Goal: Use online tool/utility: Utilize a website feature to perform a specific function

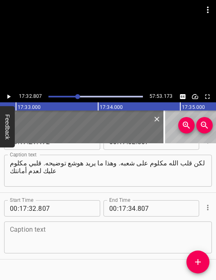
scroll to position [6182, 0]
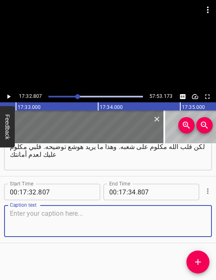
paste textarea "إنه أمر يجرحني. إنه يجرح مشاعري. إنه يصيب عقلي. إنه يقتل روحي. إن يؤذيني بكل صو…"
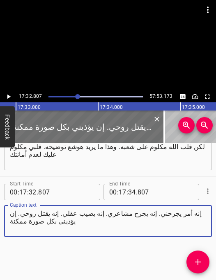
type textarea "إنه أمر يجرحني. إنه يجرح مشاعري. إنه يصيب عقلي. إنه يقتل روحي. إن يؤذيني بكل صو…"
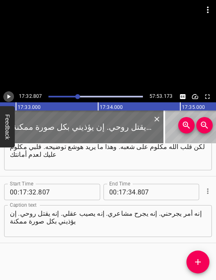
click at [9, 99] on icon "Play/Pause" at bounding box center [8, 96] width 7 height 7
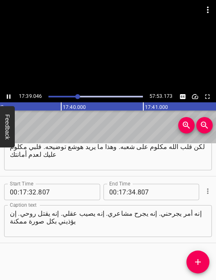
click at [9, 99] on icon "Play/Pause" at bounding box center [8, 96] width 7 height 7
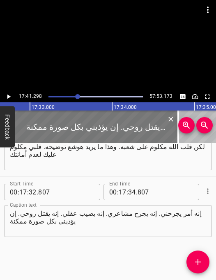
scroll to position [0, 86294]
click at [61, 127] on div at bounding box center [96, 127] width 164 height 33
click at [55, 123] on div at bounding box center [96, 127] width 164 height 33
click at [47, 130] on div at bounding box center [96, 127] width 164 height 33
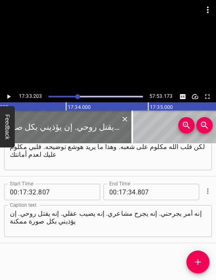
scroll to position [0, 86340]
click at [10, 95] on icon "Play/Pause" at bounding box center [8, 96] width 7 height 7
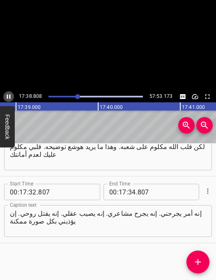
click at [10, 95] on icon "Play/Pause" at bounding box center [9, 97] width 4 height 5
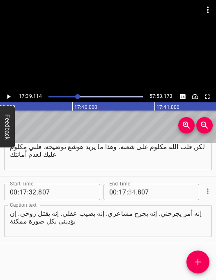
click at [132, 194] on input "number" at bounding box center [132, 192] width 8 height 16
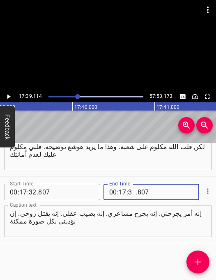
type input "38"
type input "807"
click at [134, 192] on input "number" at bounding box center [132, 192] width 8 height 16
type input "39"
type input "114"
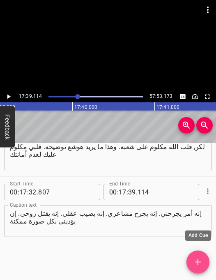
click at [193, 266] on icon "Add Cue" at bounding box center [198, 262] width 10 height 10
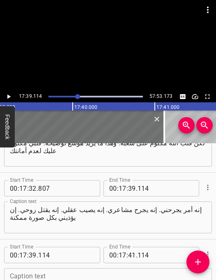
scroll to position [6249, 0]
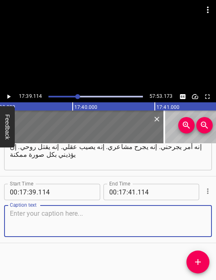
paste textarea "هذا ما يريد [DEMOGRAPHIC_DATA] إيصاله. إنه يجرحني. إنه مؤلم. ليس باليسير عليَّ.…"
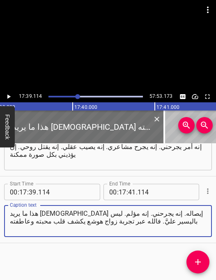
type textarea "هذا ما يريد [DEMOGRAPHIC_DATA] إيصاله. إنه يجرحني. إنه مؤلم. ليس باليسير عليَّ.…"
click at [7, 98] on icon "Play/Pause" at bounding box center [8, 97] width 3 height 5
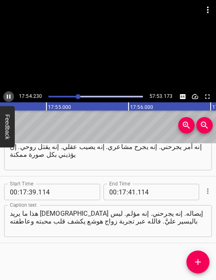
click at [7, 99] on icon "Play/Pause" at bounding box center [8, 96] width 7 height 7
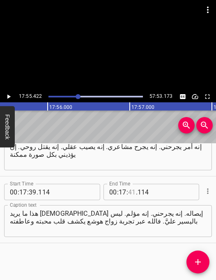
click at [132, 191] on input "number" at bounding box center [132, 192] width 8 height 16
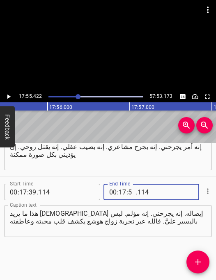
type input "55"
type input "422"
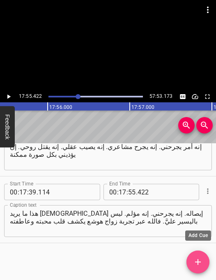
click at [199, 265] on icon "Add Cue" at bounding box center [198, 262] width 10 height 10
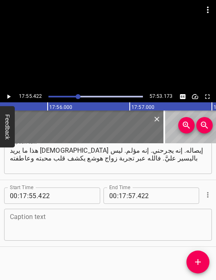
scroll to position [6316, 0]
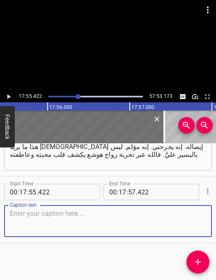
paste textarea "ويعلن نفسه الوحيد الراغب في مباركة شعبه. فهو يرغب في منحهم معرفة عن ذاته،"
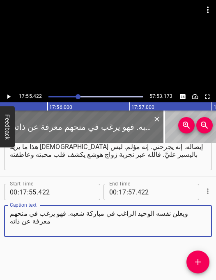
type textarea "ويعلن نفسه الوحيد الراغب في مباركة شعبه. فهو يرغب في منحهم معرفة عن ذاته"
click at [10, 98] on icon "Play/Pause" at bounding box center [8, 96] width 7 height 7
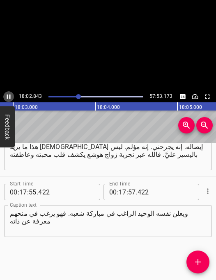
click at [10, 98] on icon "Play/Pause" at bounding box center [9, 97] width 4 height 5
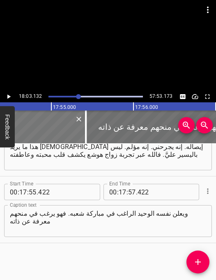
scroll to position [0, 88073]
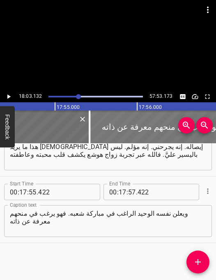
click at [107, 119] on div at bounding box center [171, 127] width 164 height 33
click at [108, 130] on div at bounding box center [171, 127] width 164 height 33
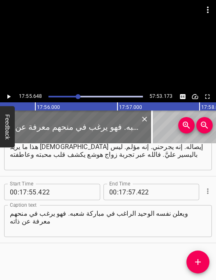
scroll to position [0, 88181]
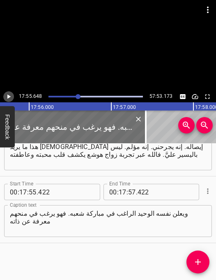
click at [9, 96] on icon "Play/Pause" at bounding box center [8, 97] width 3 height 5
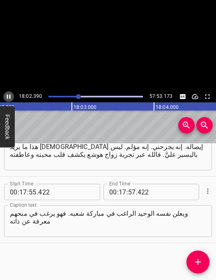
click at [9, 96] on icon "Play/Pause" at bounding box center [9, 97] width 4 height 5
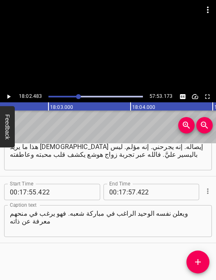
scroll to position [0, 88741]
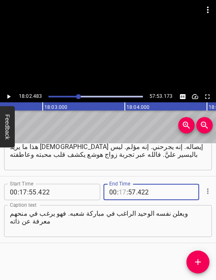
click at [122, 194] on input "number" at bounding box center [122, 192] width 8 height 16
type input "18"
type input "02"
type input "483"
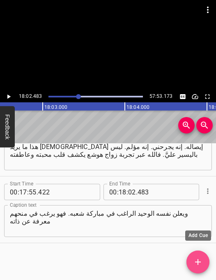
click at [194, 264] on icon "Add Cue" at bounding box center [198, 262] width 10 height 10
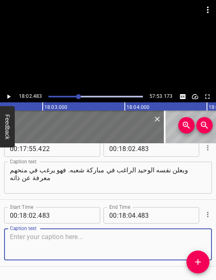
scroll to position [6382, 0]
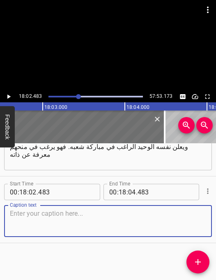
paste textarea "والمعرفة التي يمنحهم [PERSON_NAME] عن أن [DEMOGRAPHIC_DATA] يتألم مع[PERSON_NAM…"
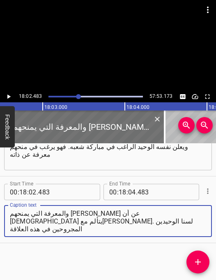
type textarea "والمعرفة التي يمنحهم [PERSON_NAME] عن أن [DEMOGRAPHIC_DATA] يتألم مع[PERSON_NAM…"
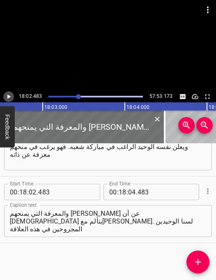
click at [9, 96] on icon "Play/Pause" at bounding box center [8, 97] width 3 height 5
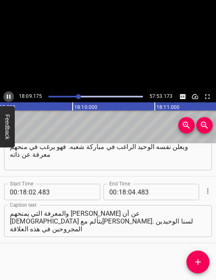
click at [9, 96] on icon "Play/Pause" at bounding box center [9, 97] width 4 height 5
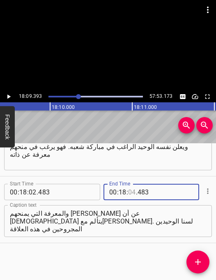
click at [133, 192] on input "number" at bounding box center [132, 192] width 8 height 16
type input "09"
type input "393"
click at [199, 266] on icon "Add Cue" at bounding box center [198, 262] width 10 height 10
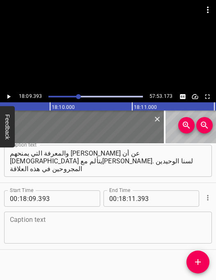
scroll to position [6449, 0]
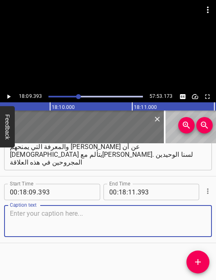
paste textarea "فقلب [DEMOGRAPHIC_DATA] انكسر من خطايانا وزياغنَّا. ف[DEMOGRAPHIC_DATA] يتوق بل…"
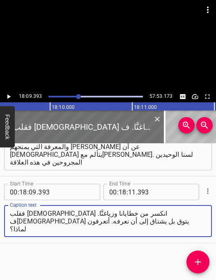
type textarea "فقلب [DEMOGRAPHIC_DATA] انكسر من خطايانا وزياغنَّا. ف[DEMOGRAPHIC_DATA] يتوق بل…"
click at [8, 98] on icon "Play/Pause" at bounding box center [8, 97] width 3 height 5
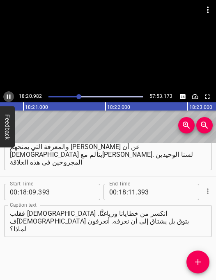
click at [8, 98] on icon "Play/Pause" at bounding box center [8, 96] width 7 height 7
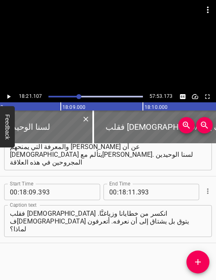
scroll to position [0, 89238]
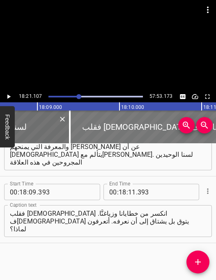
click at [89, 130] on div at bounding box center [152, 127] width 164 height 33
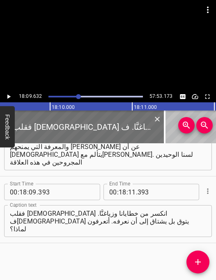
scroll to position [0, 89327]
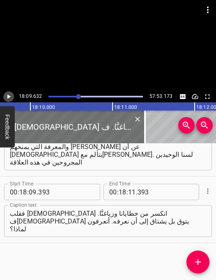
click at [9, 97] on icon "Play/Pause" at bounding box center [8, 97] width 3 height 5
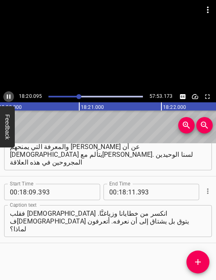
click at [8, 98] on icon "Play/Pause" at bounding box center [8, 96] width 7 height 7
click at [8, 98] on icon "Play/Pause" at bounding box center [8, 97] width 3 height 5
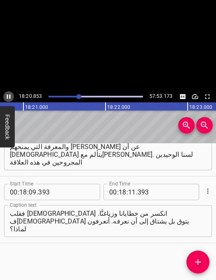
click at [8, 98] on icon "Play/Pause" at bounding box center [8, 96] width 7 height 7
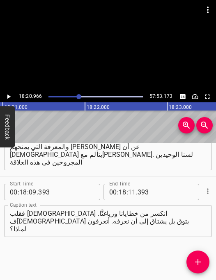
click at [130, 193] on input "number" at bounding box center [132, 192] width 8 height 16
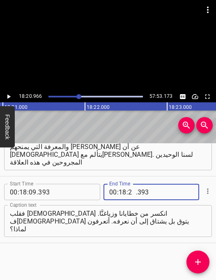
type input "20"
type input "966"
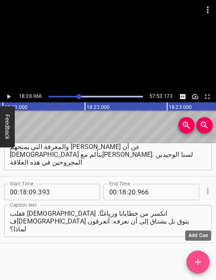
click at [196, 260] on icon "Add Cue" at bounding box center [198, 262] width 10 height 10
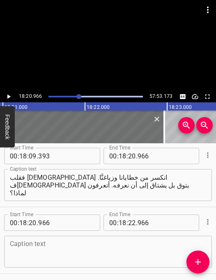
scroll to position [6516, 0]
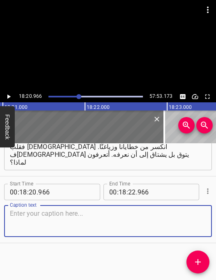
paste textarea "لأن في [DEMOGRAPHIC_DATA] السابع عشر والآية الثالثة نقرأ: "[DEMOGRAPHIC_DATA]"
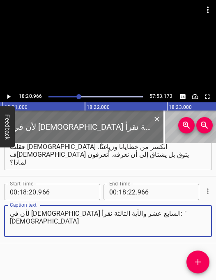
type textarea "لأن في [DEMOGRAPHIC_DATA] السابع عشر والآية الثالثة نقرأ: "[DEMOGRAPHIC_DATA]"
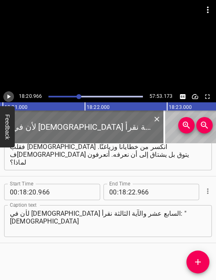
click at [8, 97] on icon "Play/Pause" at bounding box center [8, 97] width 3 height 5
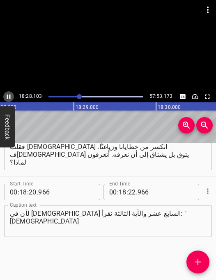
click at [7, 97] on icon "Play/Pause" at bounding box center [9, 97] width 4 height 5
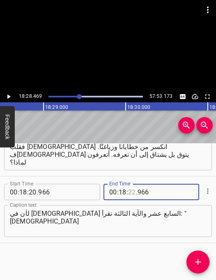
click at [130, 194] on input "number" at bounding box center [132, 192] width 8 height 16
type input "28"
type input "469"
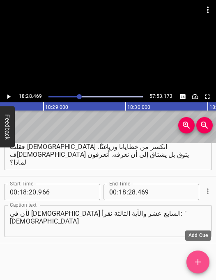
click at [196, 258] on icon "Add Cue" at bounding box center [198, 262] width 10 height 10
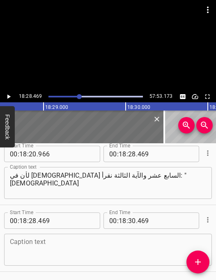
scroll to position [6583, 0]
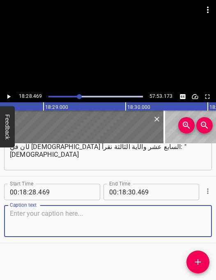
paste textarea "أَنْ يَعْرِفُوكَ [DEMOGRAPHIC_DATA]". وأحيانًا نعتقد أن [DEMOGRAPHIC_DATA][PERS…"
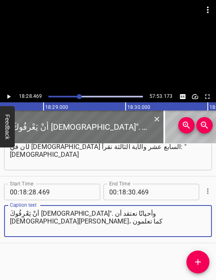
type textarea "أَنْ يَعْرِفُوكَ [DEMOGRAPHIC_DATA]". وأحيانًا نعتقد أن [DEMOGRAPHIC_DATA][PERS…"
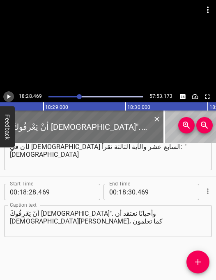
click at [6, 98] on icon "Play/Pause" at bounding box center [8, 96] width 7 height 7
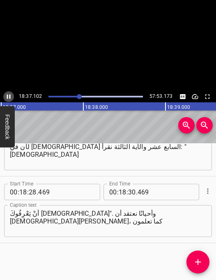
click at [6, 98] on icon "Play/Pause" at bounding box center [8, 96] width 7 height 7
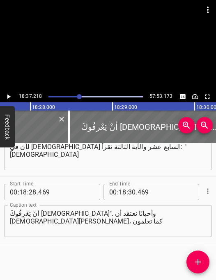
scroll to position [0, 90785]
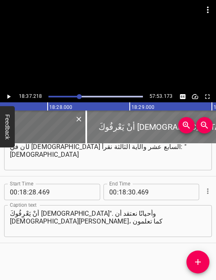
click at [99, 127] on div at bounding box center [168, 127] width 164 height 33
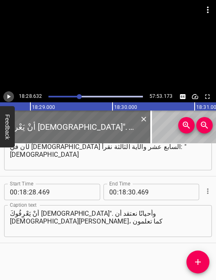
click at [7, 97] on icon "Play/Pause" at bounding box center [8, 97] width 3 height 5
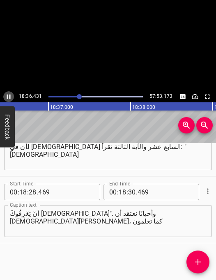
click at [7, 97] on icon "Play/Pause" at bounding box center [9, 97] width 4 height 5
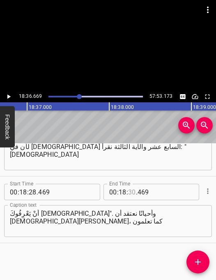
click at [130, 191] on input "number" at bounding box center [132, 192] width 8 height 16
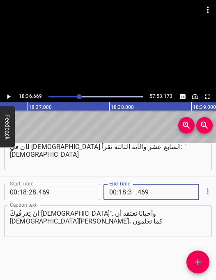
type input "36"
type input "669"
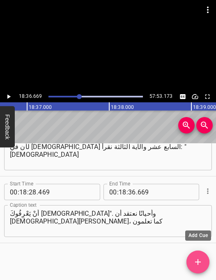
click at [198, 264] on icon "Add Cue" at bounding box center [198, 262] width 6 height 6
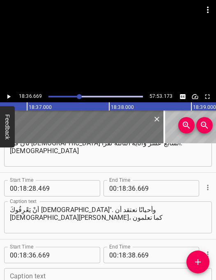
scroll to position [6650, 0]
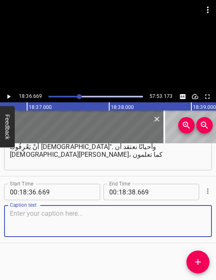
paste textarea "بعيد في قصره العاجي وقوي... لكننا لا نراه الكائن الحال بيننا [DEMOGRAPHIC_DATA]…"
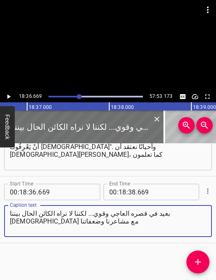
type textarea "بعيد في قصره العاجي وقوي... لكننا لا نراه الكائن الحال بيننا [DEMOGRAPHIC_DATA]…"
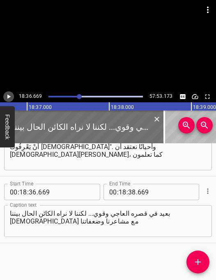
click at [7, 98] on icon "Play/Pause" at bounding box center [8, 96] width 7 height 7
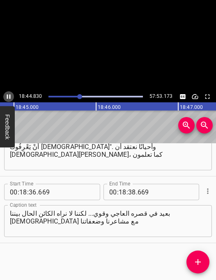
click at [7, 97] on icon "Play/Pause" at bounding box center [9, 97] width 4 height 5
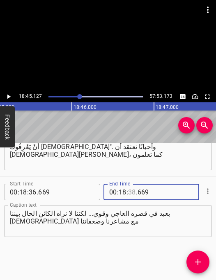
click at [130, 191] on input "number" at bounding box center [132, 192] width 8 height 16
type input "45"
type input "127"
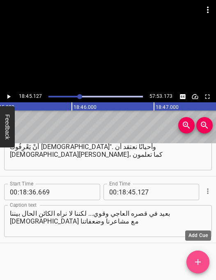
click at [197, 261] on icon "Add Cue" at bounding box center [198, 262] width 6 height 6
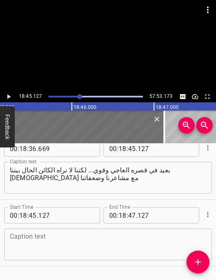
scroll to position [6717, 0]
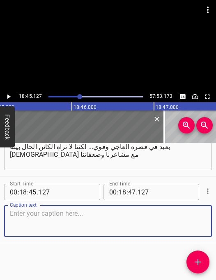
paste textarea "أليس كذلك؟ لهذا أتى [DEMOGRAPHIC_DATA] ليعرفنا [DEMOGRAPHIC_DATA] الآب. فموضوع …"
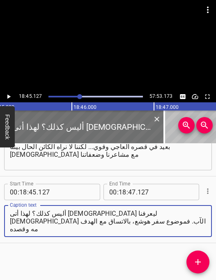
type textarea "أليس كذلك؟ لهذا أتى [DEMOGRAPHIC_DATA] ليعرفنا [DEMOGRAPHIC_DATA] الآب. فموضوع …"
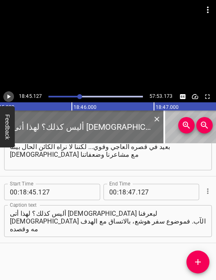
click at [6, 96] on icon "Play/Pause" at bounding box center [8, 96] width 7 height 7
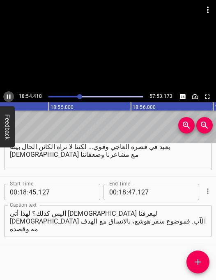
click at [6, 96] on icon "Play/Pause" at bounding box center [8, 96] width 7 height 7
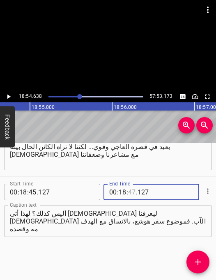
click at [132, 192] on input "number" at bounding box center [132, 192] width 8 height 16
type input "54"
type input "638"
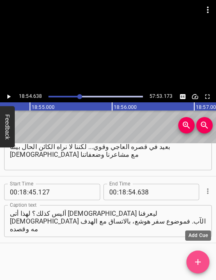
click at [193, 260] on icon "Add Cue" at bounding box center [198, 262] width 10 height 10
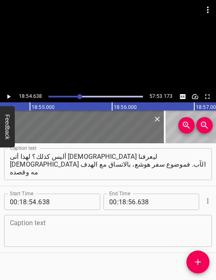
scroll to position [6783, 0]
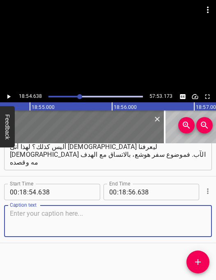
paste textarea "يحمل هذه الشهادة القوية ضد مملكة الشمال لأنهم كانوا غير أمناء لعلاقة العهد مع ا…"
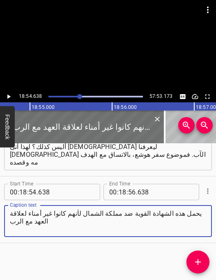
type textarea "يحمل هذه الشهادة القوية ضد مملكة الشمال لأنهم كانوا غير أمناء لعلاقة العهد مع ا…"
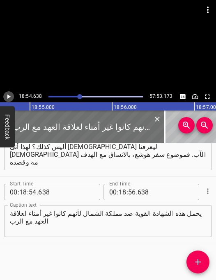
click at [7, 96] on icon "Play/Pause" at bounding box center [8, 96] width 7 height 7
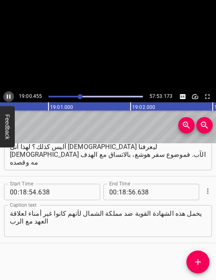
click at [7, 96] on icon "Play/Pause" at bounding box center [8, 96] width 7 height 7
click at [125, 191] on input "number" at bounding box center [122, 192] width 8 height 16
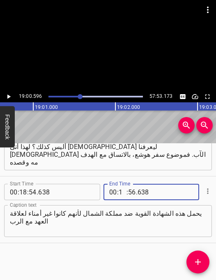
type input "19"
type input "00"
type input "596"
click at [193, 260] on icon "Add Cue" at bounding box center [198, 262] width 10 height 10
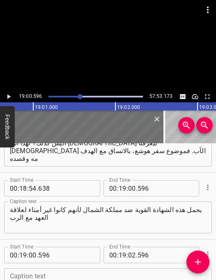
scroll to position [6850, 0]
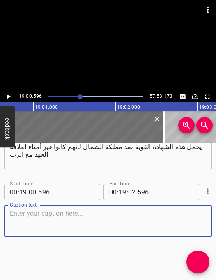
paste textarea "وظهر هذا في فساد متفشي وحياة أخلاقية متدنية، علنية وخاصة، كل تلك الأمور الجارية…"
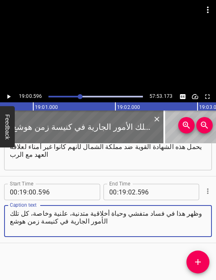
type textarea "وظهر هذا في فساد متفشي وحياة أخلاقية متدنية، علنية وخاصة، كل تلك الأمور الجارية…"
click at [7, 97] on icon "Play/Pause" at bounding box center [8, 96] width 7 height 7
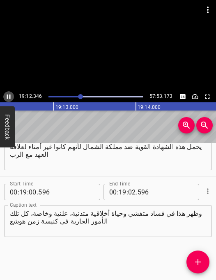
click at [6, 97] on icon "Play/Pause" at bounding box center [8, 96] width 7 height 7
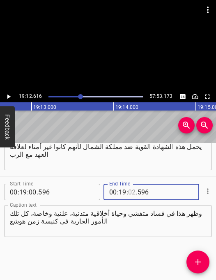
click at [130, 189] on input "number" at bounding box center [132, 192] width 8 height 16
type input "12"
type input "616"
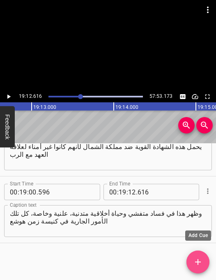
click at [196, 262] on icon "Add Cue" at bounding box center [198, 262] width 6 height 6
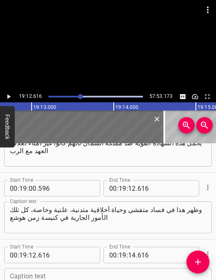
scroll to position [6917, 0]
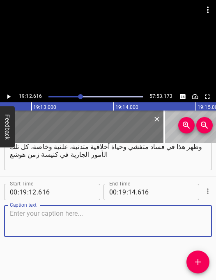
paste textarea "واليوم، بالطبع، لا من هذا يحدث، لكن في زمن هوشع كان ذلك مشكلة. فالنبي يسعى إلى …"
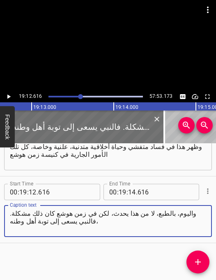
type textarea "واليوم، بالطبع، لا من هذا يحدث، لكن في زمن هوشع كان ذلك مشكلة. فالنبي يسعى إلى …"
click at [7, 94] on icon "Play/Pause" at bounding box center [8, 96] width 7 height 7
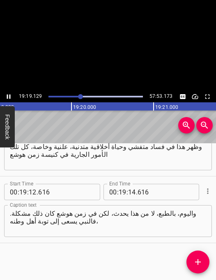
click at [7, 94] on icon "Play/Pause" at bounding box center [8, 96] width 7 height 7
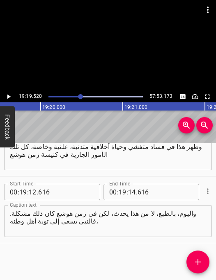
scroll to position [0, 95057]
click at [7, 94] on icon "Play/Pause" at bounding box center [8, 96] width 7 height 7
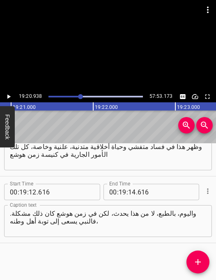
scroll to position [0, 95173]
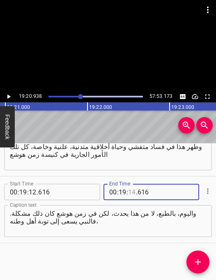
click at [134, 193] on input "number" at bounding box center [132, 192] width 8 height 16
type input "20"
type input "938"
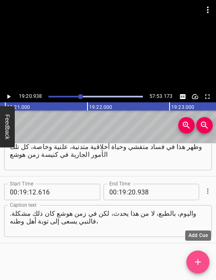
click at [200, 265] on icon "Add Cue" at bounding box center [198, 262] width 10 height 10
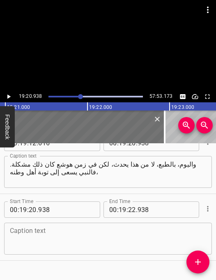
scroll to position [6984, 0]
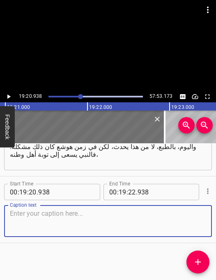
paste textarea "والعودة بندم القلب إلى هذا الرب طويل الأناة المحب دومًا. وهذا جلي من مبدأ"
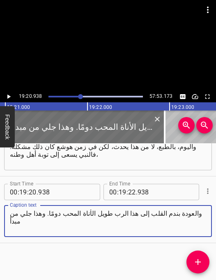
type textarea "والعودة بندم القلب إلى هذا الرب طويل الأناة المحب دومًا. وهذا جلي من مبدأ"
click at [10, 98] on icon "Play/Pause" at bounding box center [8, 96] width 7 height 7
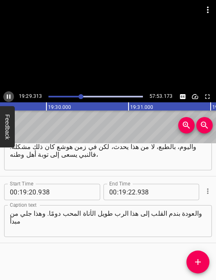
click at [10, 99] on icon "Play/Pause" at bounding box center [9, 97] width 4 height 5
click at [10, 99] on icon "Play/Pause" at bounding box center [8, 96] width 7 height 7
click at [10, 99] on icon "Play/Pause" at bounding box center [9, 97] width 4 height 5
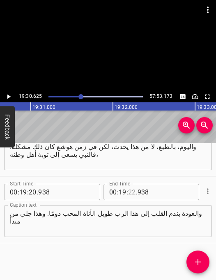
click at [132, 191] on input "number" at bounding box center [132, 192] width 8 height 16
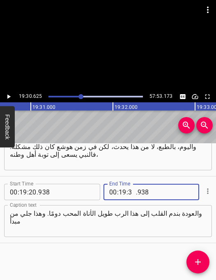
type input "30"
type input "625"
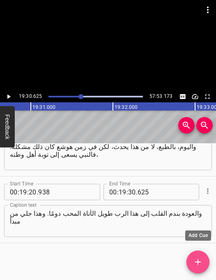
click at [205, 257] on button "Add Cue" at bounding box center [197, 262] width 23 height 23
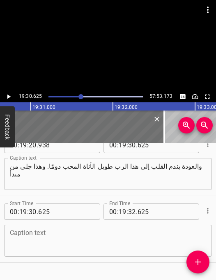
scroll to position [7029, 0]
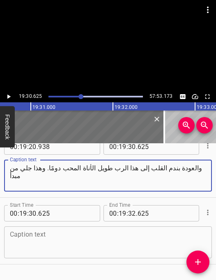
click at [123, 171] on textarea "والعودة بندم القلب إلى هذا الرب طويل الأناة المحب دومًا. وهذا جلي من مبدأ" at bounding box center [108, 175] width 196 height 23
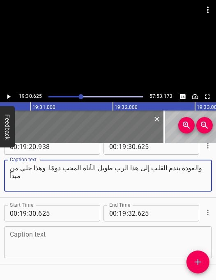
paste textarea "محبة [DEMOGRAPHIC_DATA] لإسرائيل، محبة [DEMOGRAPHIC_DATA]ه"
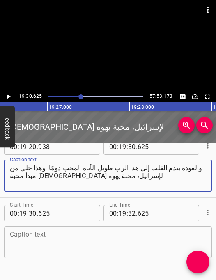
scroll to position [0, 95619]
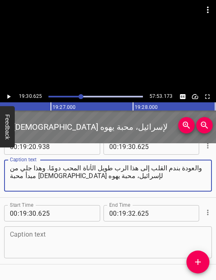
type textarea "والعودة بندم القلب إلى هذا الرب طويل الأناة المحب دومًا. وهذا جلي من مبدأ محبة …"
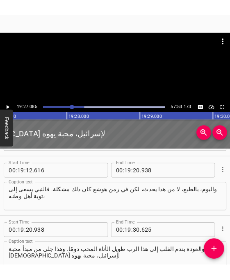
scroll to position [7029, 0]
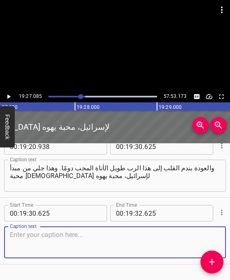
click at [154, 237] on textarea at bounding box center [115, 242] width 210 height 23
click at [7, 98] on icon "Play/Pause" at bounding box center [8, 96] width 7 height 7
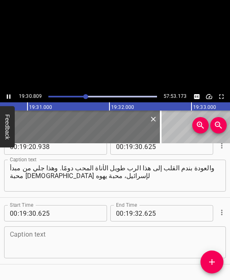
scroll to position [7051, 0]
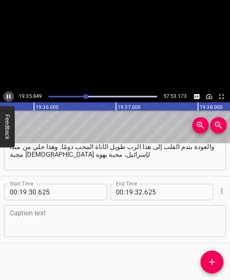
click at [7, 98] on icon "Play/Pause" at bounding box center [9, 97] width 4 height 5
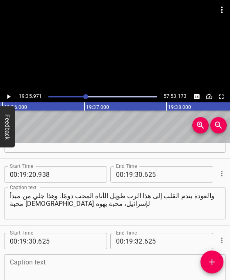
scroll to position [7000, 0]
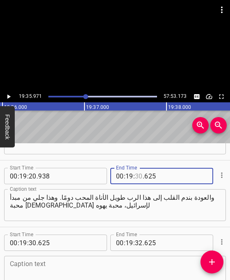
click at [139, 178] on input "number" at bounding box center [139, 176] width 8 height 16
type input "35"
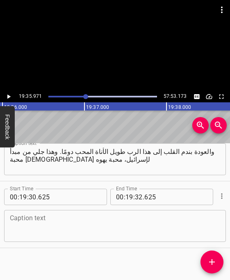
scroll to position [7051, 0]
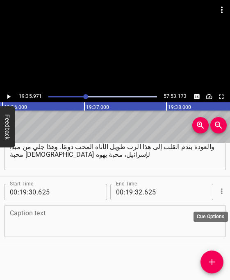
type input "971"
click at [215, 193] on icon "Cue Options" at bounding box center [222, 191] width 8 height 8
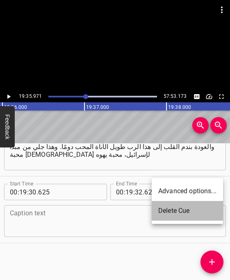
click at [177, 214] on li "Delete Cue" at bounding box center [187, 211] width 71 height 20
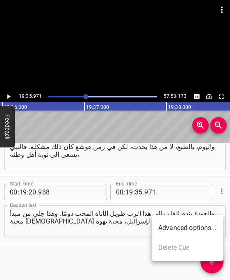
scroll to position [6984, 0]
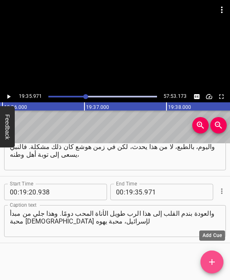
click at [215, 259] on icon "Add Cue" at bounding box center [212, 262] width 10 height 10
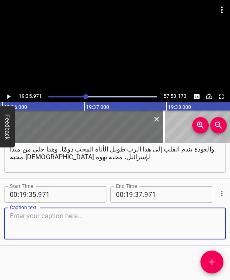
scroll to position [7051, 0]
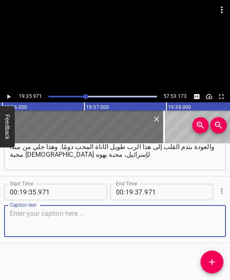
paste textarea "لهذا يتكرر على مسامعنا في سفر هوشع مرادفات كلمة زانية أو عاهرة أو زنى لأ محبة ا…"
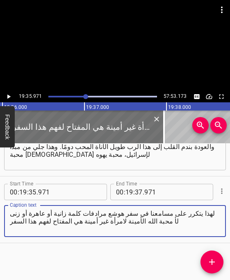
type textarea "لهذا يتكرر على مسامعنا في سفر هوشع مرادفات كلمة زانية أو عاهرة أو زنى لأ محبة ا…"
click at [10, 96] on icon "Play/Pause" at bounding box center [8, 96] width 7 height 7
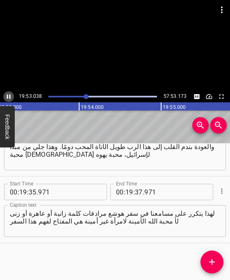
click at [10, 96] on icon "Play/Pause" at bounding box center [9, 97] width 4 height 5
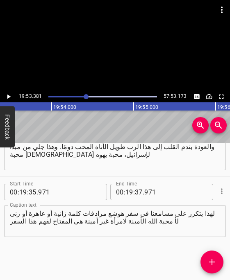
scroll to position [0, 97832]
click at [136, 193] on input "number" at bounding box center [139, 192] width 8 height 16
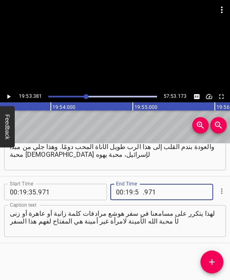
type input "53"
type input "381"
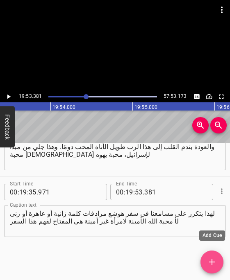
click at [209, 267] on icon "Add Cue" at bounding box center [212, 262] width 10 height 10
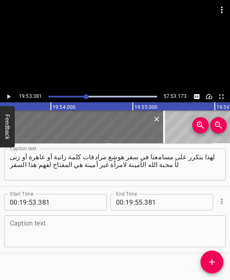
scroll to position [7117, 0]
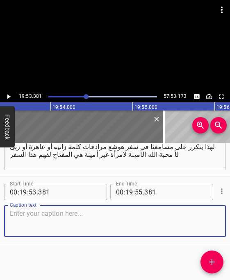
paste textarea "ثمة أصحاحات هنا تركز الانتباه حقًا على المسيح مخلصا. أرغب في إعطائكم بعض الشواه…"
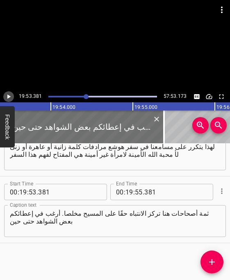
click at [7, 95] on icon "Play/Pause" at bounding box center [8, 96] width 7 height 7
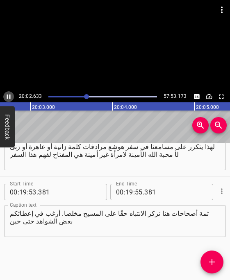
click at [6, 96] on icon "Play/Pause" at bounding box center [8, 96] width 7 height 7
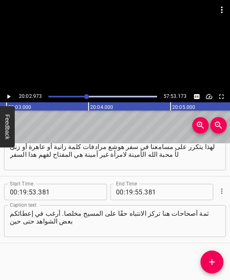
scroll to position [0, 98619]
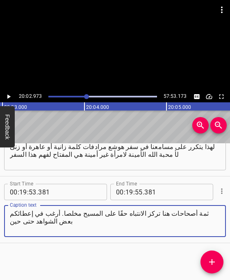
click at [159, 212] on textarea "ثمة أصحاحات هنا تركز الانتباه حقًا على المسيح مخلصا. أرغب في إعطائكم بعض الشواه…" at bounding box center [115, 221] width 210 height 23
paste textarea "تدرسون هذا السفر"
type textarea "ثمة أصحاحات هنا تركز الانتباه حقًا على المسيح مخلصا. أرغب في إعطائكم بعض الشواه…"
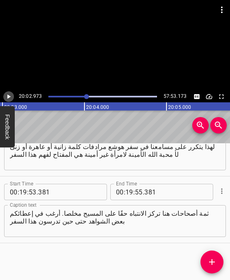
click at [8, 98] on icon "Play/Pause" at bounding box center [8, 96] width 7 height 7
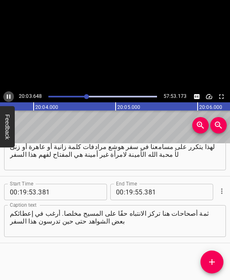
click at [8, 98] on icon "Play/Pause" at bounding box center [8, 96] width 7 height 7
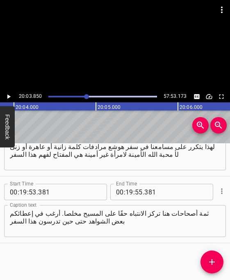
scroll to position [0, 98691]
click at [129, 192] on input "number" at bounding box center [129, 192] width 8 height 16
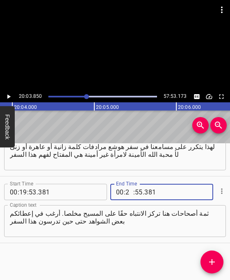
type input "20"
type input "03"
type input "850"
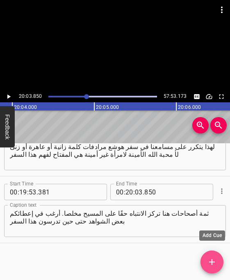
click at [208, 259] on icon "Add Cue" at bounding box center [212, 262] width 10 height 10
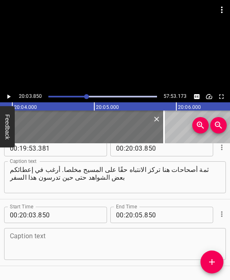
scroll to position [7184, 0]
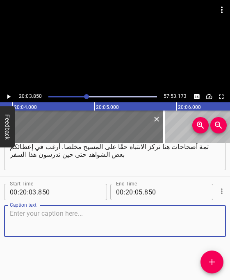
paste textarea "تجدو أن الموضوع برمته متمحور حول [DEMOGRAPHIC_DATA]. إنه لا يتمحور حول إخفاقات …"
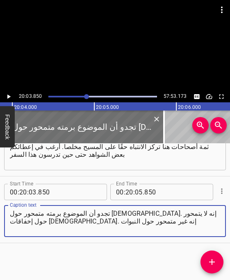
type textarea "تجدو أن الموضوع برمته متمحور حول [DEMOGRAPHIC_DATA]. إنه لا يتمحور حول إخفاقات …"
click at [9, 95] on icon "Play/Pause" at bounding box center [8, 96] width 7 height 7
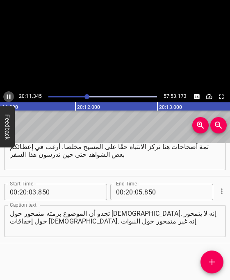
click at [9, 95] on icon "Play/Pause" at bounding box center [8, 96] width 7 height 7
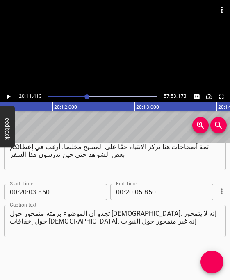
scroll to position [0, 99310]
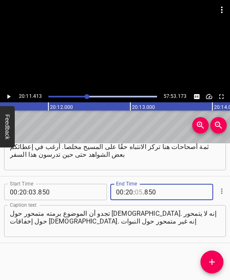
click at [138, 194] on input "number" at bounding box center [139, 192] width 8 height 16
type input "11"
type input "413"
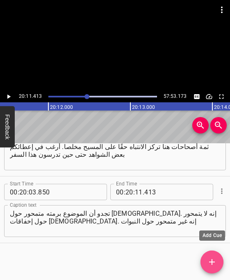
click at [213, 260] on icon "Add Cue" at bounding box center [212, 262] width 10 height 10
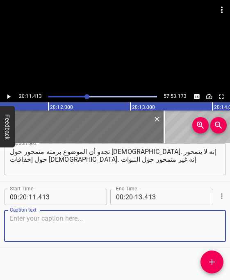
scroll to position [7251, 0]
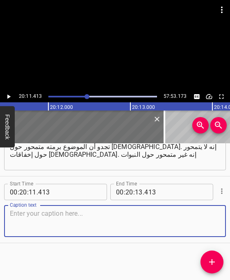
paste textarea "هذه كلها أمور مهمة، كما تعلمون، أن لها علاقة بأحداث نهاية الزمان، مثل مجيء الآش…"
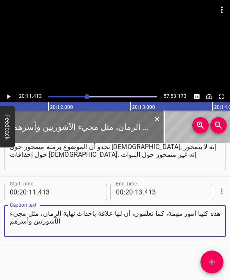
type textarea "هذه كلها أمور مهمة، كما تعلمون، أن لها علاقة بأحداث نهاية الزمان، مثل مجيء الآش…"
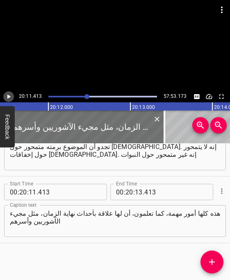
click at [9, 98] on icon "Play/Pause" at bounding box center [8, 96] width 7 height 7
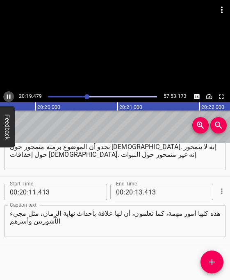
click at [9, 99] on icon "Play/Pause" at bounding box center [8, 96] width 7 height 7
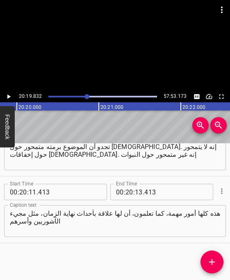
scroll to position [0, 100001]
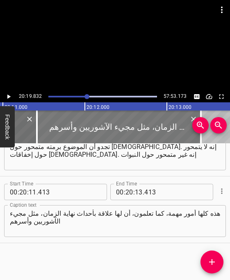
click at [76, 122] on div at bounding box center [119, 127] width 164 height 33
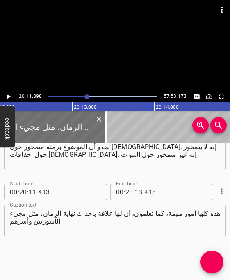
scroll to position [0, 99371]
click at [11, 95] on icon "Play/Pause" at bounding box center [8, 96] width 7 height 7
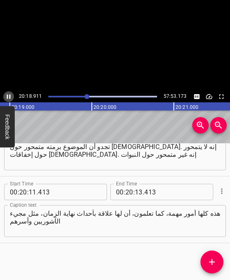
click at [11, 95] on icon "Play/Pause" at bounding box center [8, 96] width 7 height 7
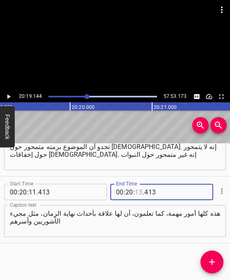
click at [137, 192] on input "number" at bounding box center [139, 192] width 8 height 16
type input "19"
type input "144"
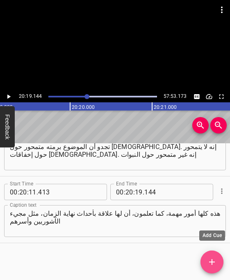
click at [215, 261] on icon "Add Cue" at bounding box center [212, 262] width 10 height 10
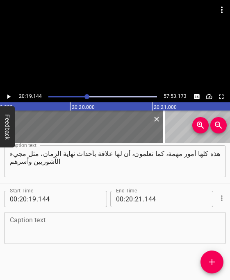
scroll to position [7318, 0]
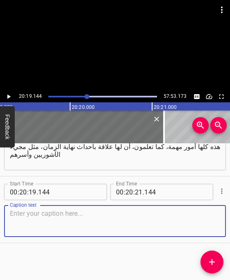
paste textarea "ولكنها تدفعنا إلى التركيز أو توجيهنا إلى النبوءات التي تدور كلها حول [DEMOGRAPH…"
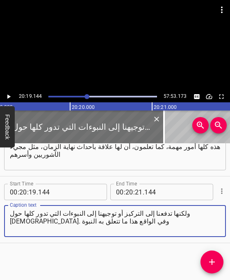
type textarea "ولكنها تدفعنا إلى التركيز أو توجيهنا إلى النبوءات التي تدور كلها حول [DEMOGRAPH…"
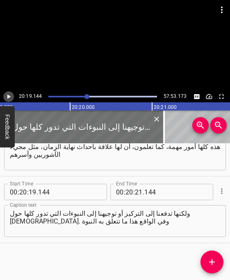
click at [6, 95] on icon "Play/Pause" at bounding box center [8, 96] width 7 height 7
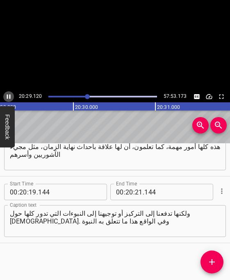
click at [6, 95] on icon "Play/Pause" at bounding box center [8, 96] width 7 height 7
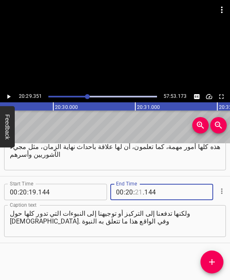
click at [139, 194] on input "number" at bounding box center [139, 192] width 8 height 16
type input "29"
type input "351"
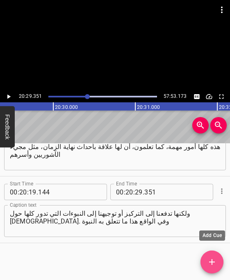
click at [212, 266] on icon "Add Cue" at bounding box center [212, 262] width 10 height 10
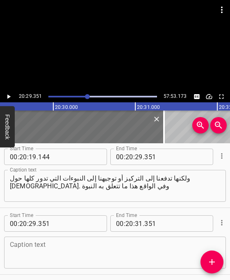
scroll to position [7385, 0]
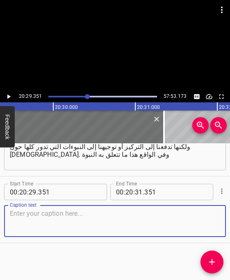
paste textarea "كما تعلمون، [DEMOGRAPHIC_DATA] الثالث عشر والآية التاسعة عشر، فاكتبوها وسجلوها،"
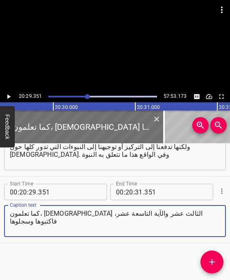
type textarea "كما تعلمون، [DEMOGRAPHIC_DATA] الثالث عشر والآية التاسعة عشر، فاكتبوها وسجلوها"
click at [9, 97] on icon "Play/Pause" at bounding box center [8, 97] width 3 height 5
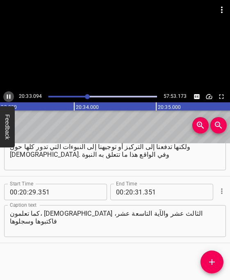
click at [8, 97] on icon "Play/Pause" at bounding box center [8, 96] width 7 height 7
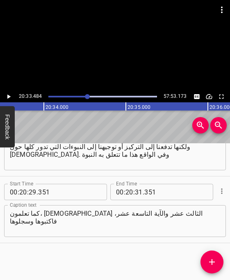
scroll to position [0, 101120]
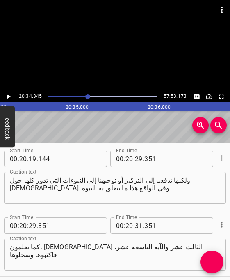
scroll to position [7352, 0]
